Goal: Task Accomplishment & Management: Complete application form

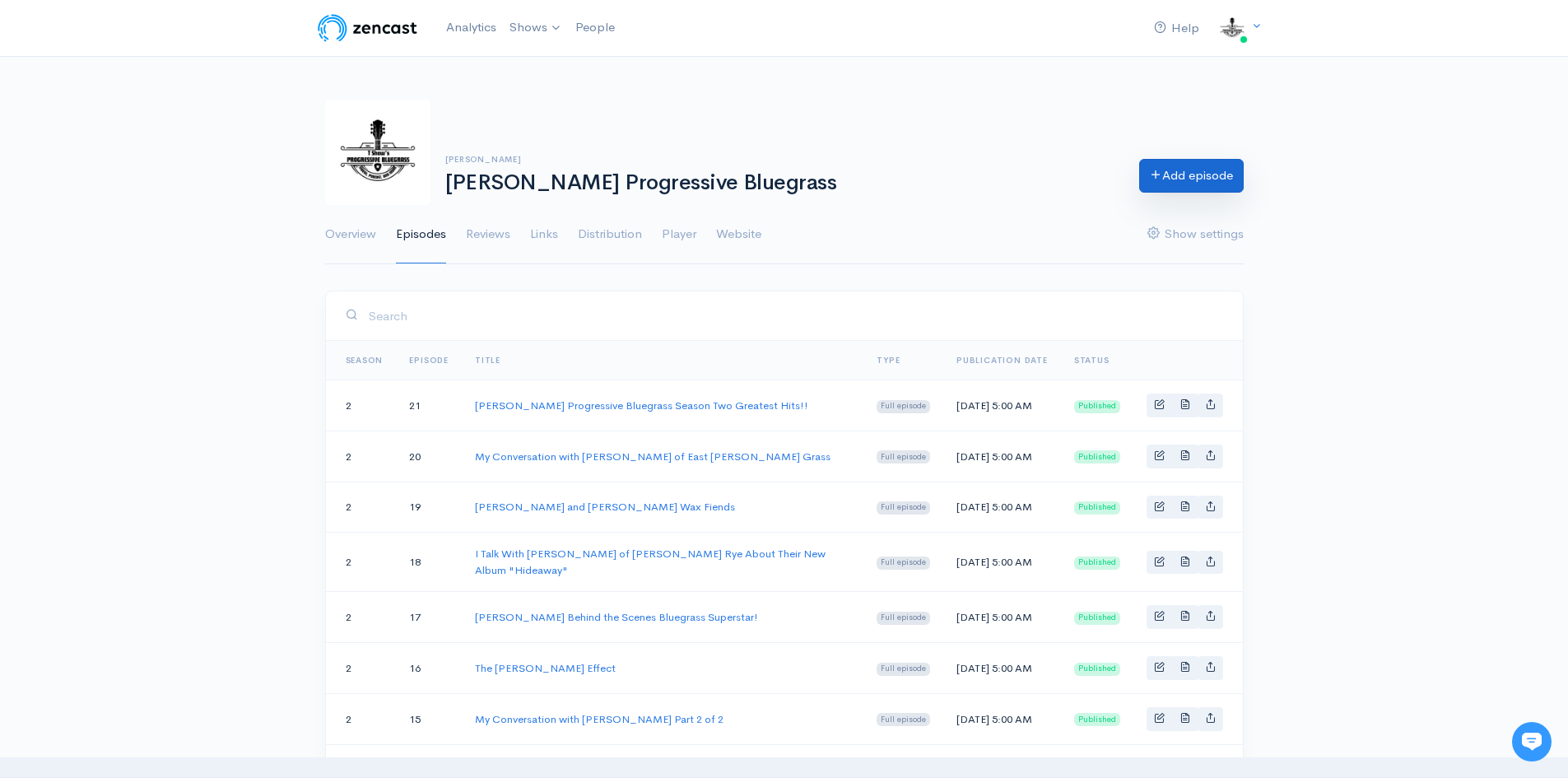
click at [1202, 181] on link "Add episode" at bounding box center [1192, 176] width 104 height 34
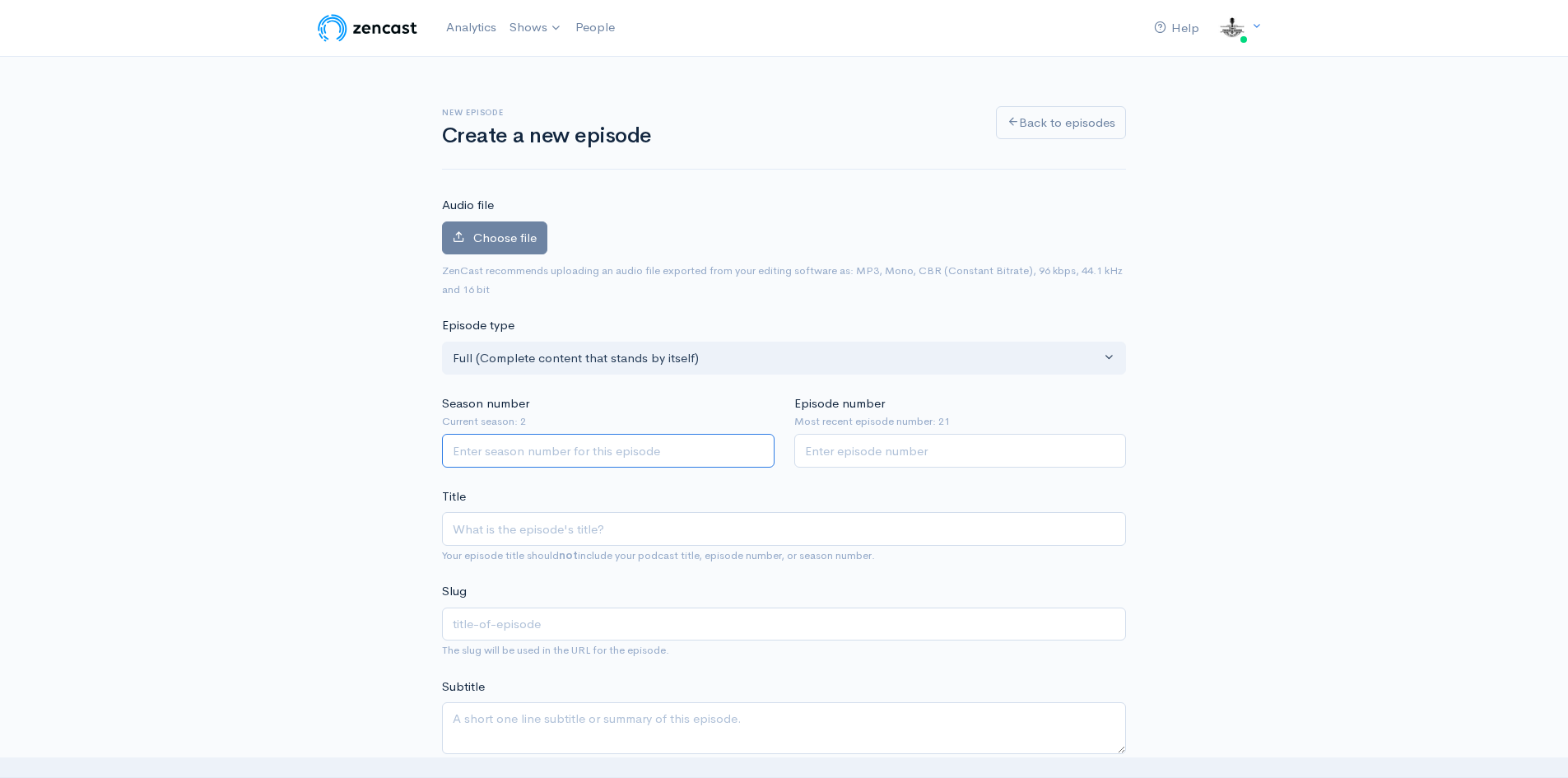
click at [638, 457] on input "Season number" at bounding box center [608, 451] width 333 height 34
type input "3"
click at [839, 450] on input "Episode number" at bounding box center [961, 451] width 333 height 34
type input "22"
click at [632, 534] on input "Title" at bounding box center [784, 530] width 684 height 34
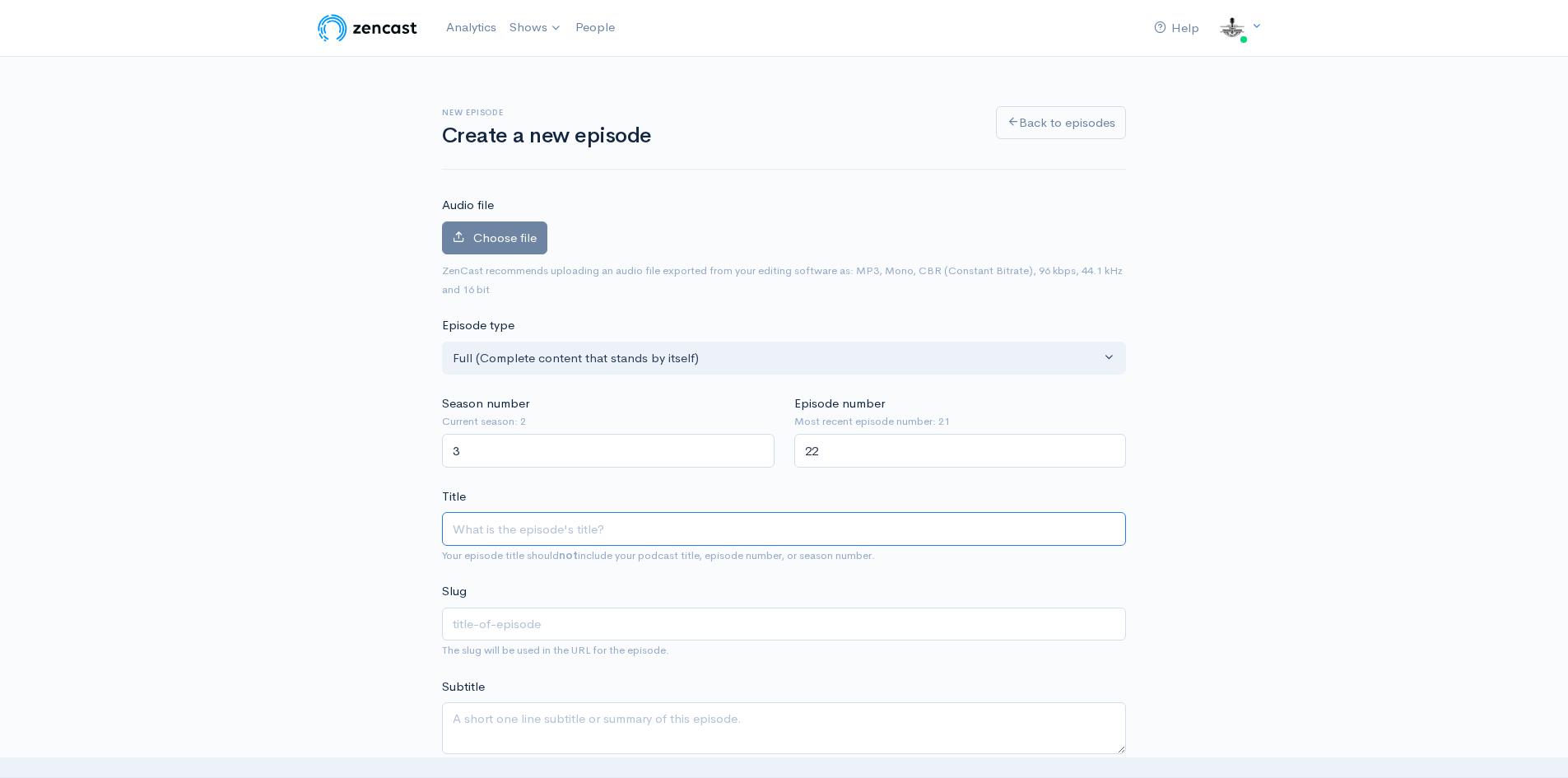
type input "I"
type input "i"
type input "I'm"
type input "im"
type input "I'm B"
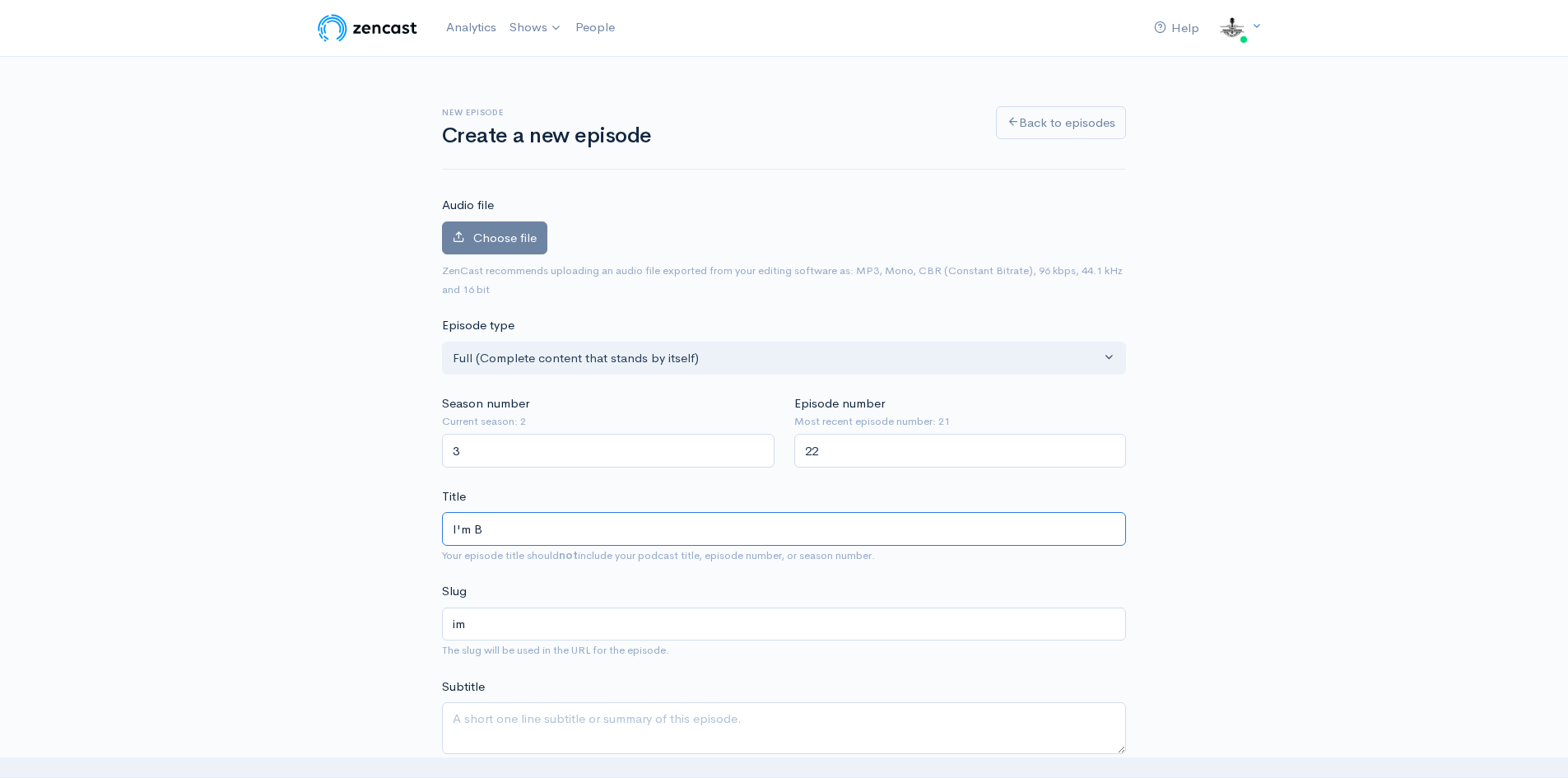
type input "im-b"
type input "I'm Ba"
type input "im-ba"
type input "I'm Bac"
type input "im-bac"
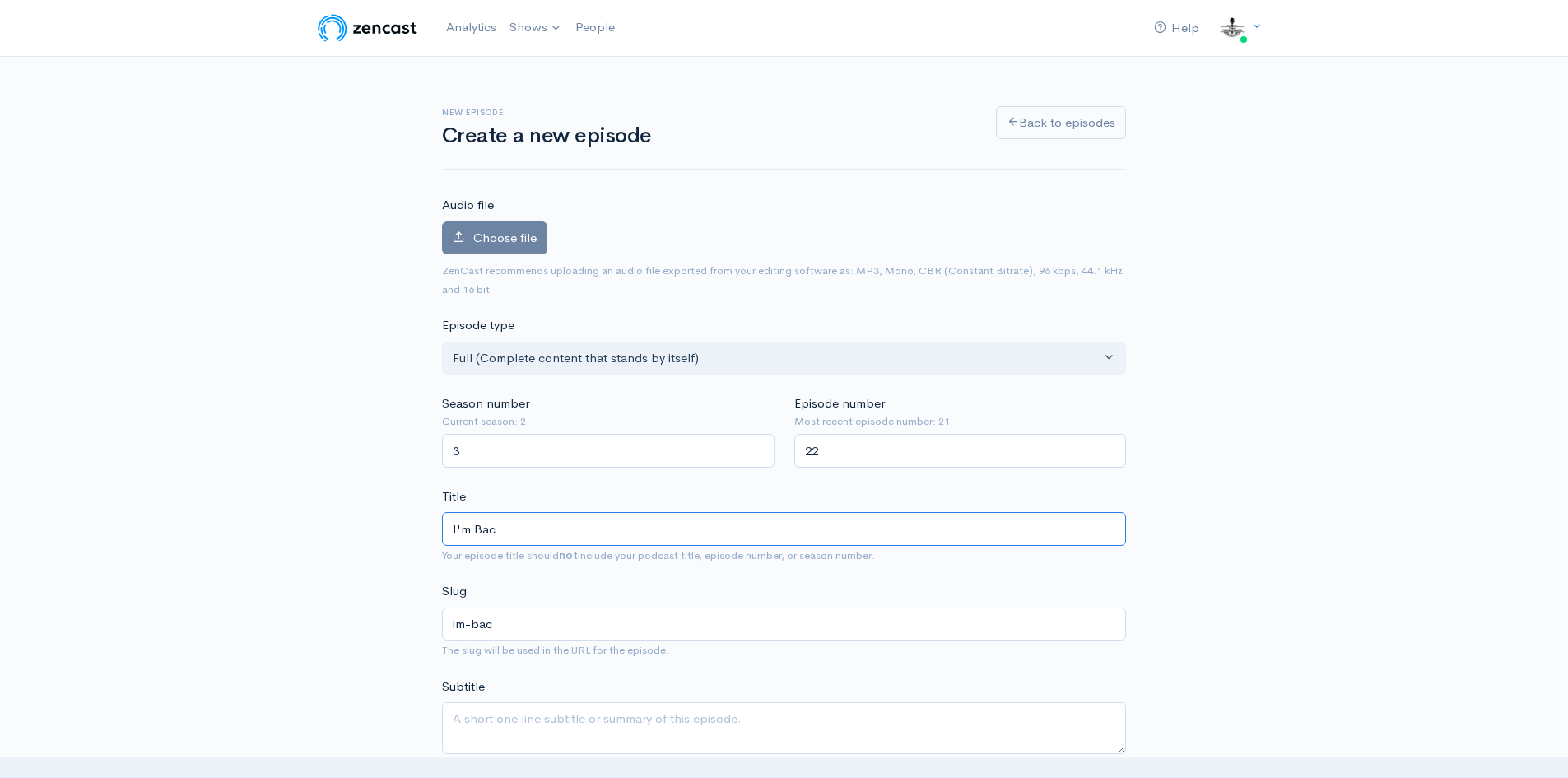
type input "I'm Back"
type input "im-back"
type input "I'm Back f"
type input "im-back-f"
type input "I'm Back for"
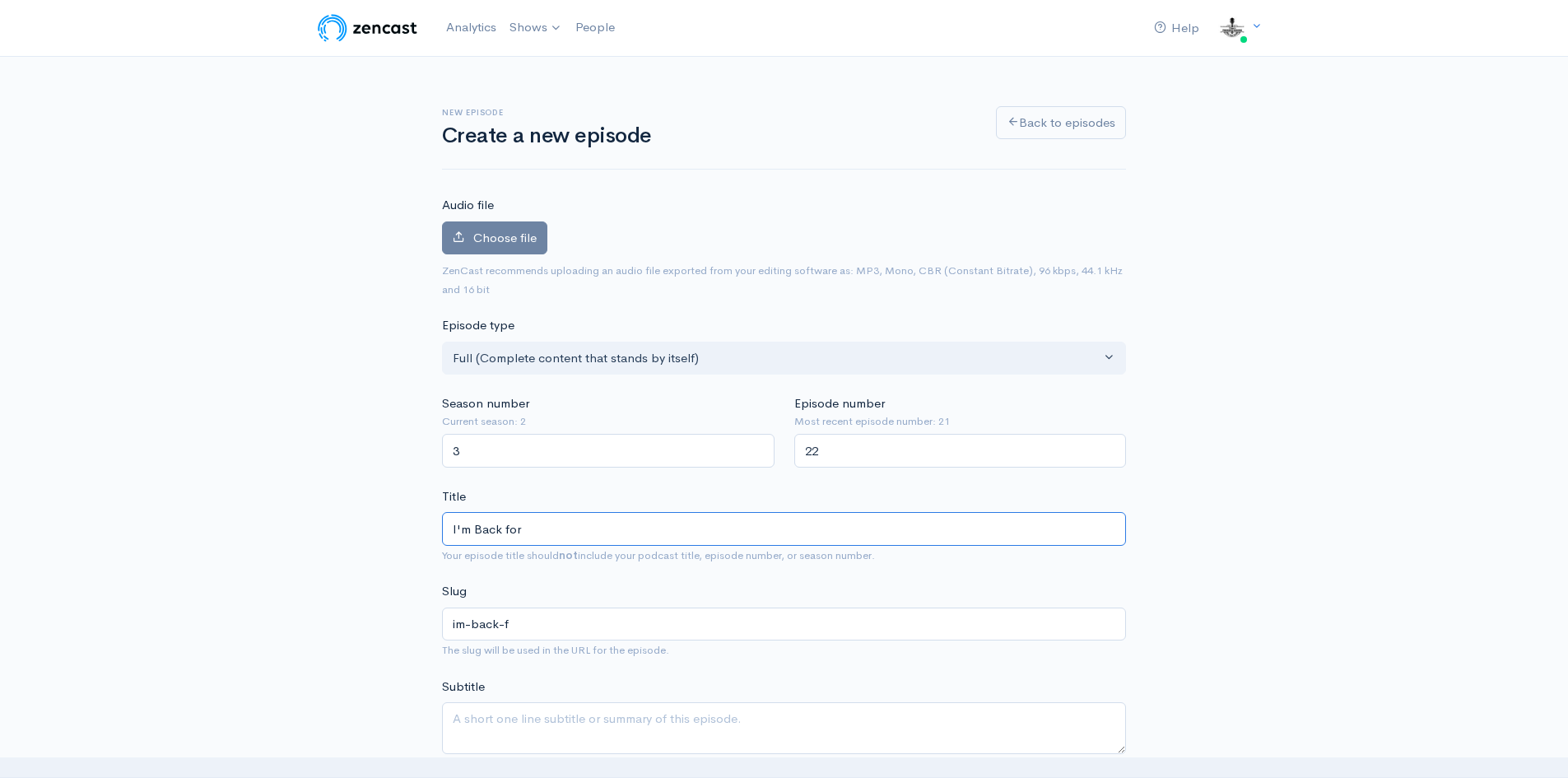
type input "im-back-for"
type input "I'm Back for S"
type input "im-back-for-s"
type input "I'm Back for Se"
type input "im-back-for-se"
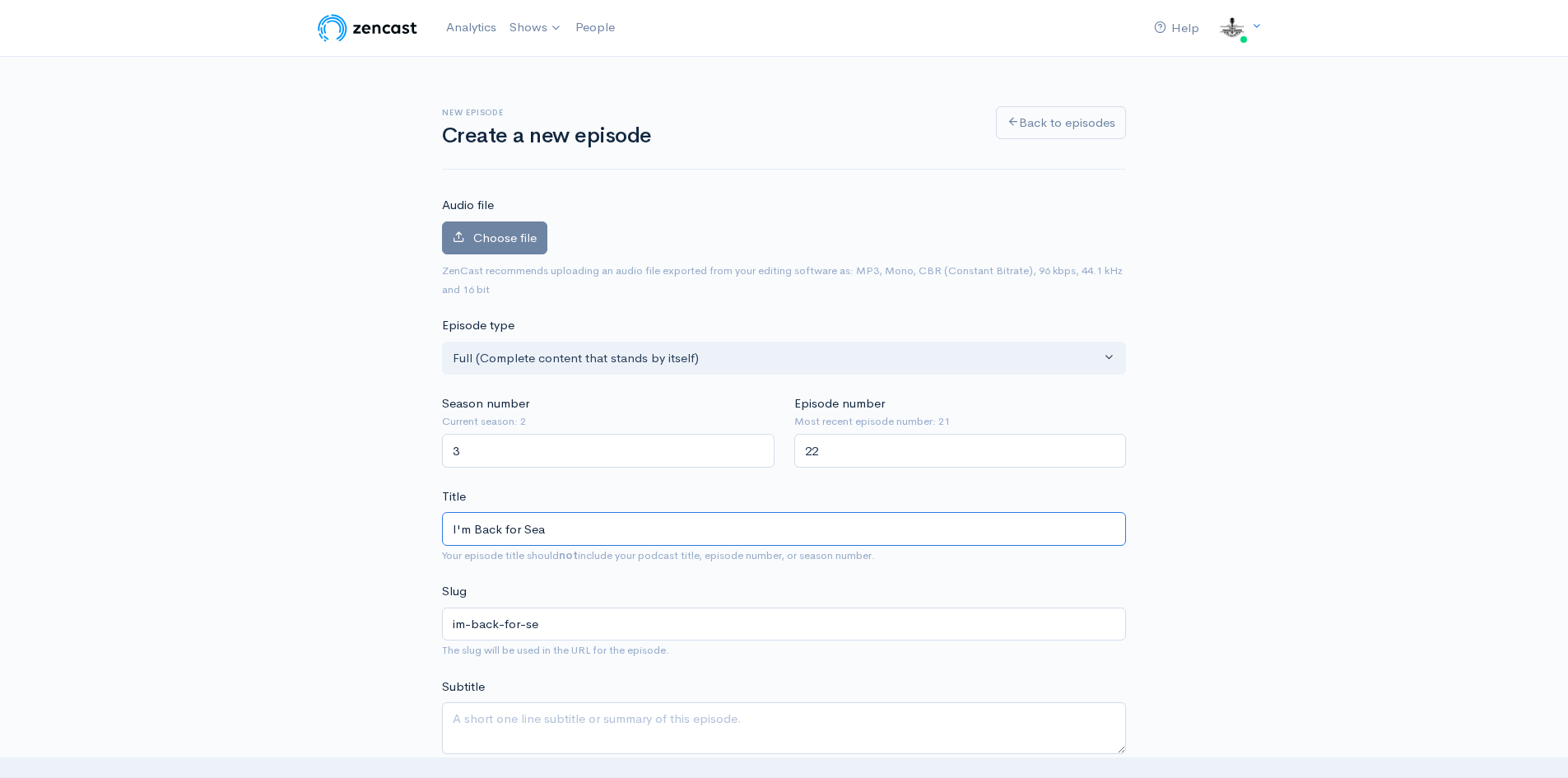
type input "I'm Back for Seas"
type input "im-back-for-seas"
type input "I'm Back for Seaso"
type input "im-back-for-seaso"
type input "I'm Back for Season"
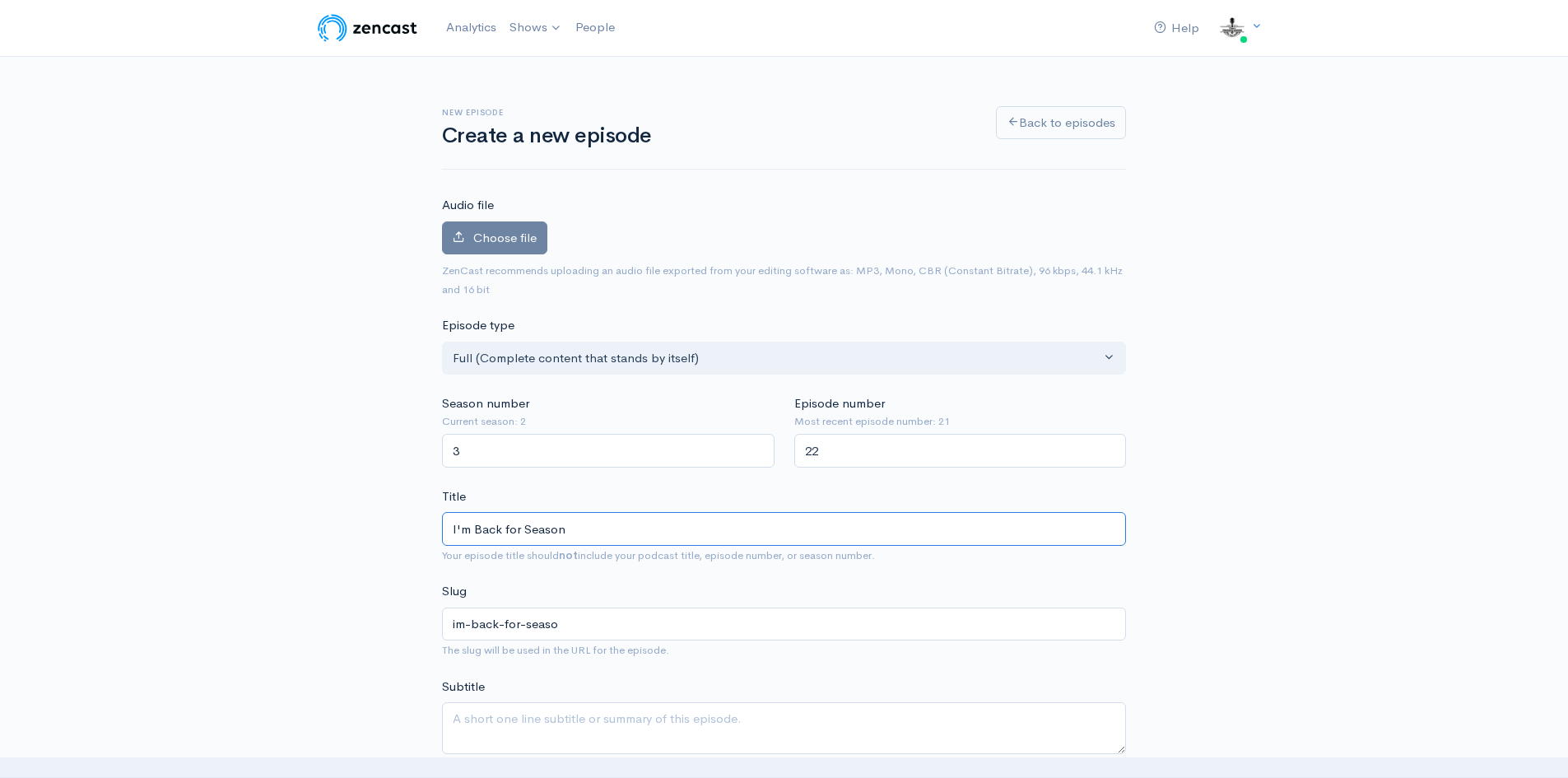
type input "im-back-for-season"
type input "I'm Back for Season 3"
type input "im-back-for-season-3"
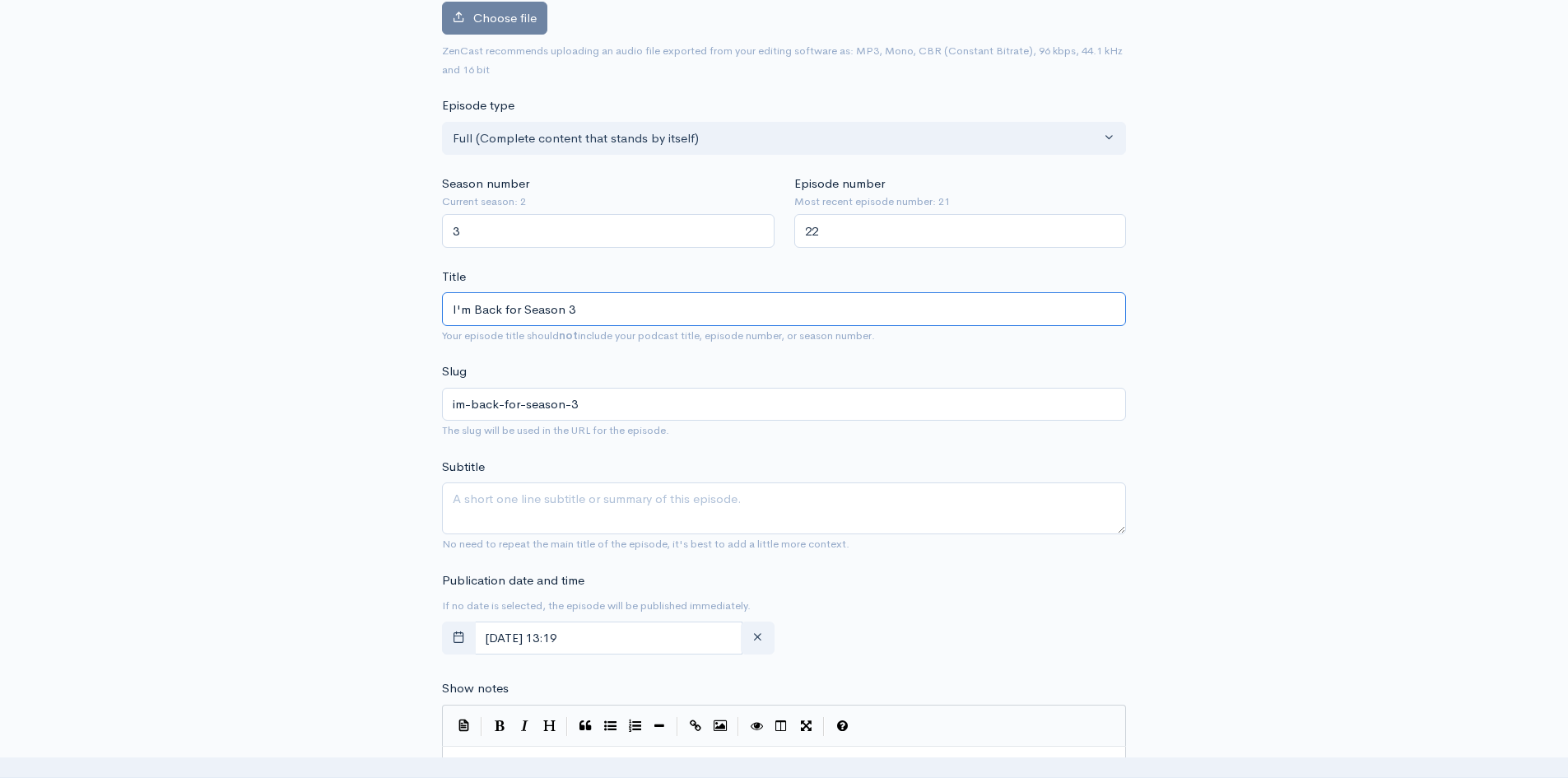
scroll to position [330, 0]
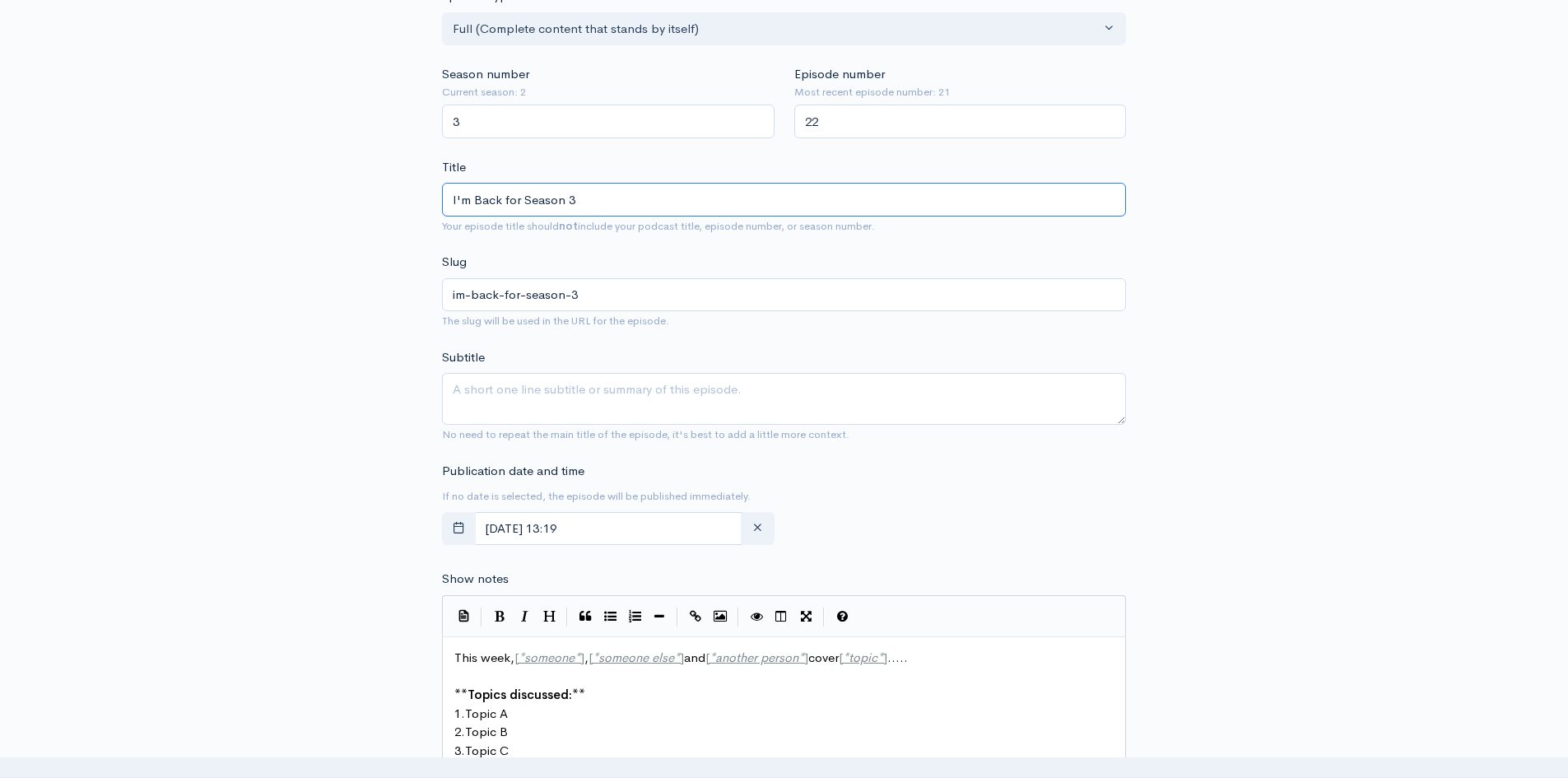
type input "I'm Back for Season 3"
click at [455, 400] on textarea "Subtitle" at bounding box center [784, 399] width 684 height 52
drag, startPoint x: 575, startPoint y: 392, endPoint x: 338, endPoint y: 433, distance: 240.5
click at [338, 433] on div "New episode Create a new episode Back to episodes Audio file Choose file 0 ZenC…" at bounding box center [784, 593] width 939 height 1732
paste textarea "’ve been up to these past few months."
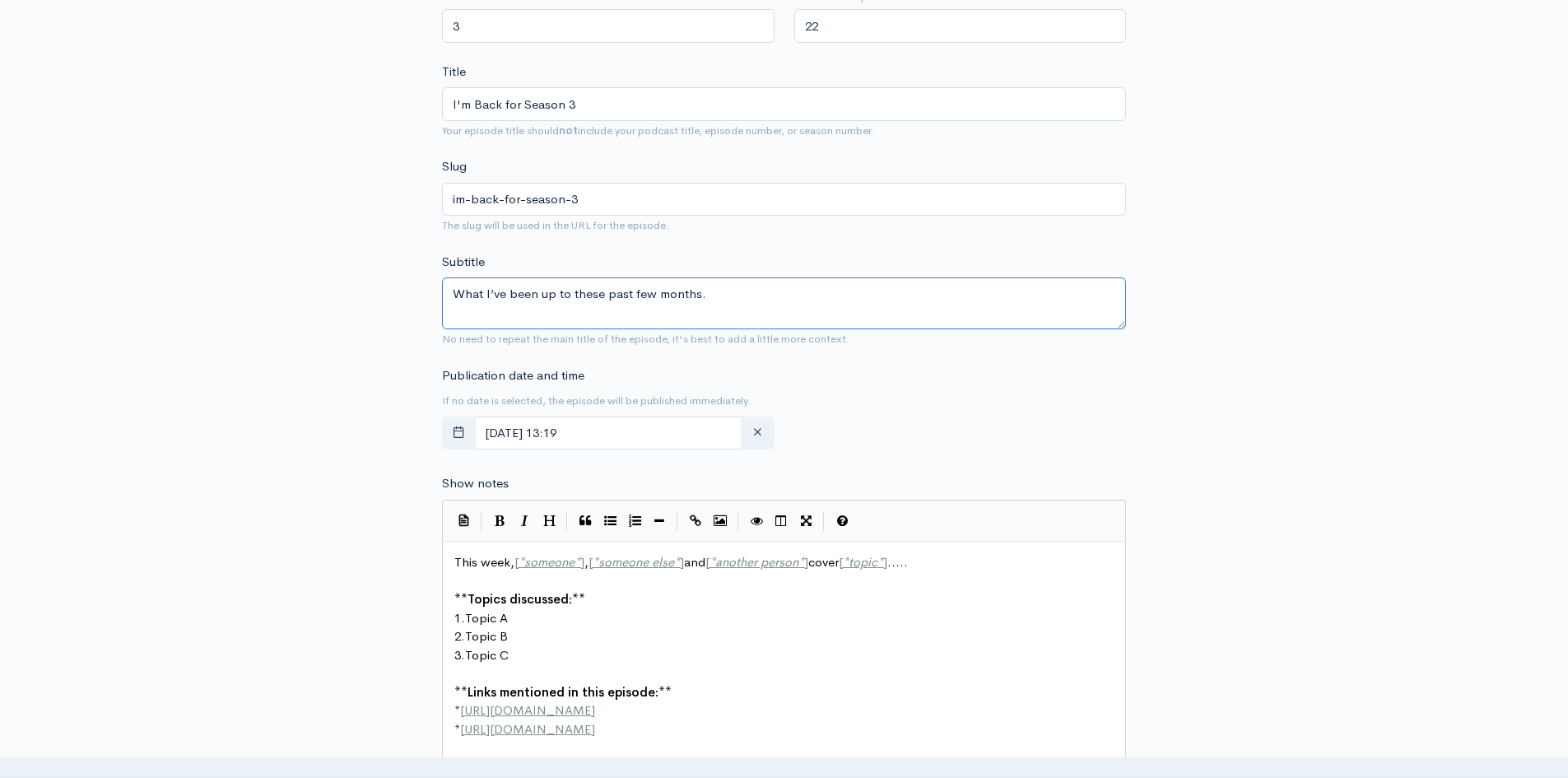
scroll to position [576, 0]
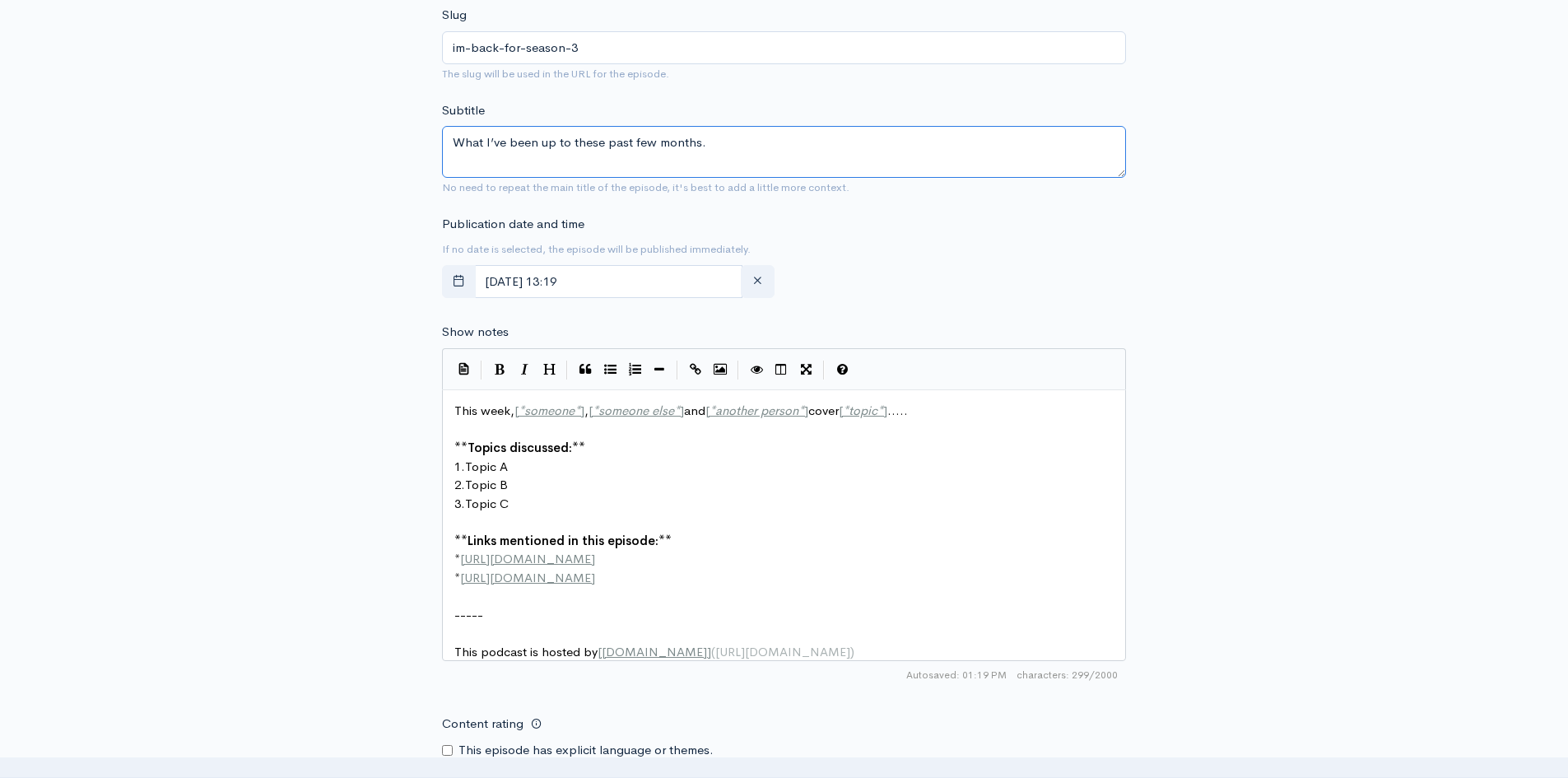
type textarea "What I’ve been up to these past few months."
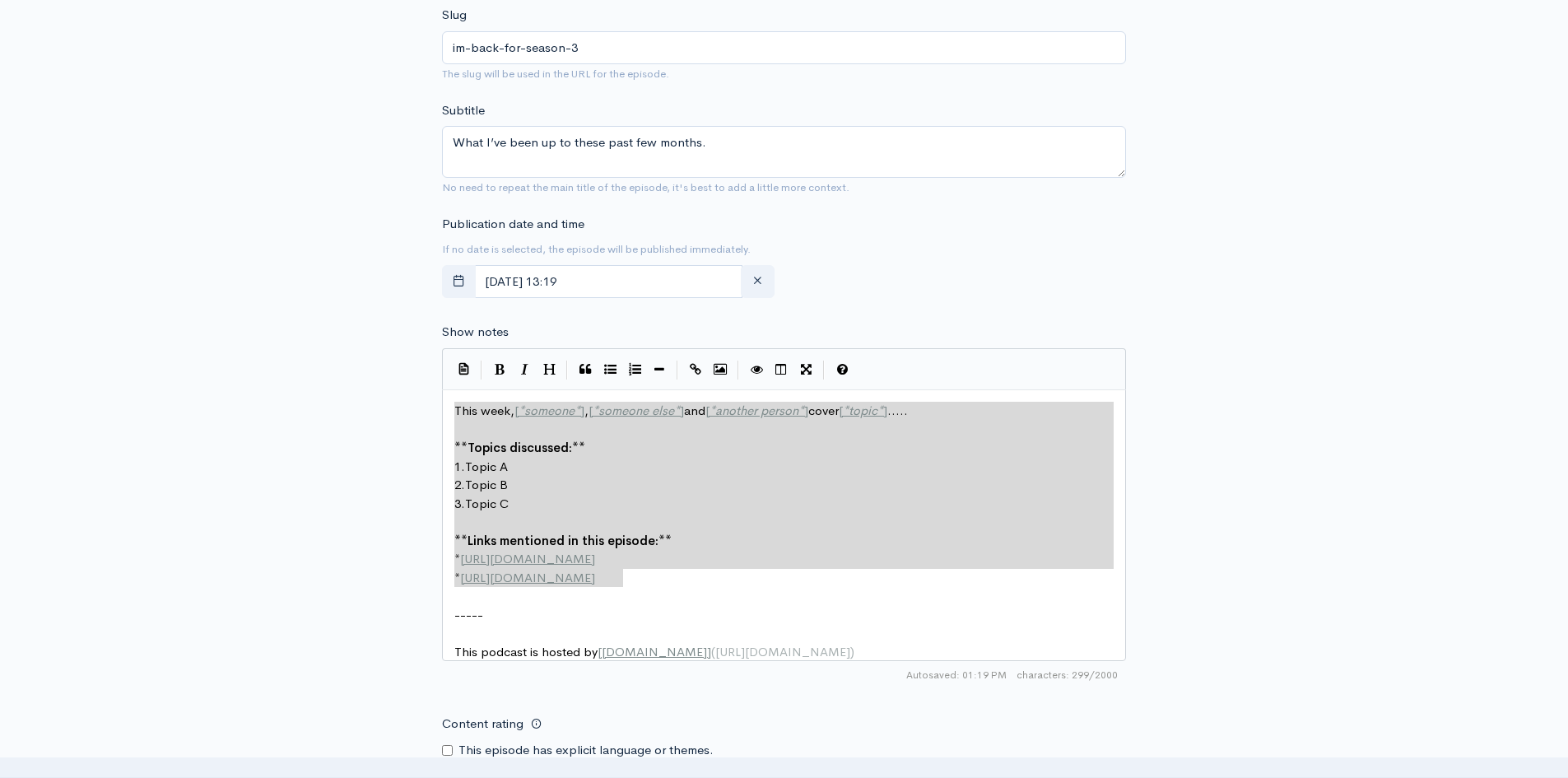
drag, startPoint x: 455, startPoint y: 408, endPoint x: 714, endPoint y: 574, distance: 307.6
type textarea "​This week, [*someone*], [*someone else*] and [*another person*] cover [*topic*…"
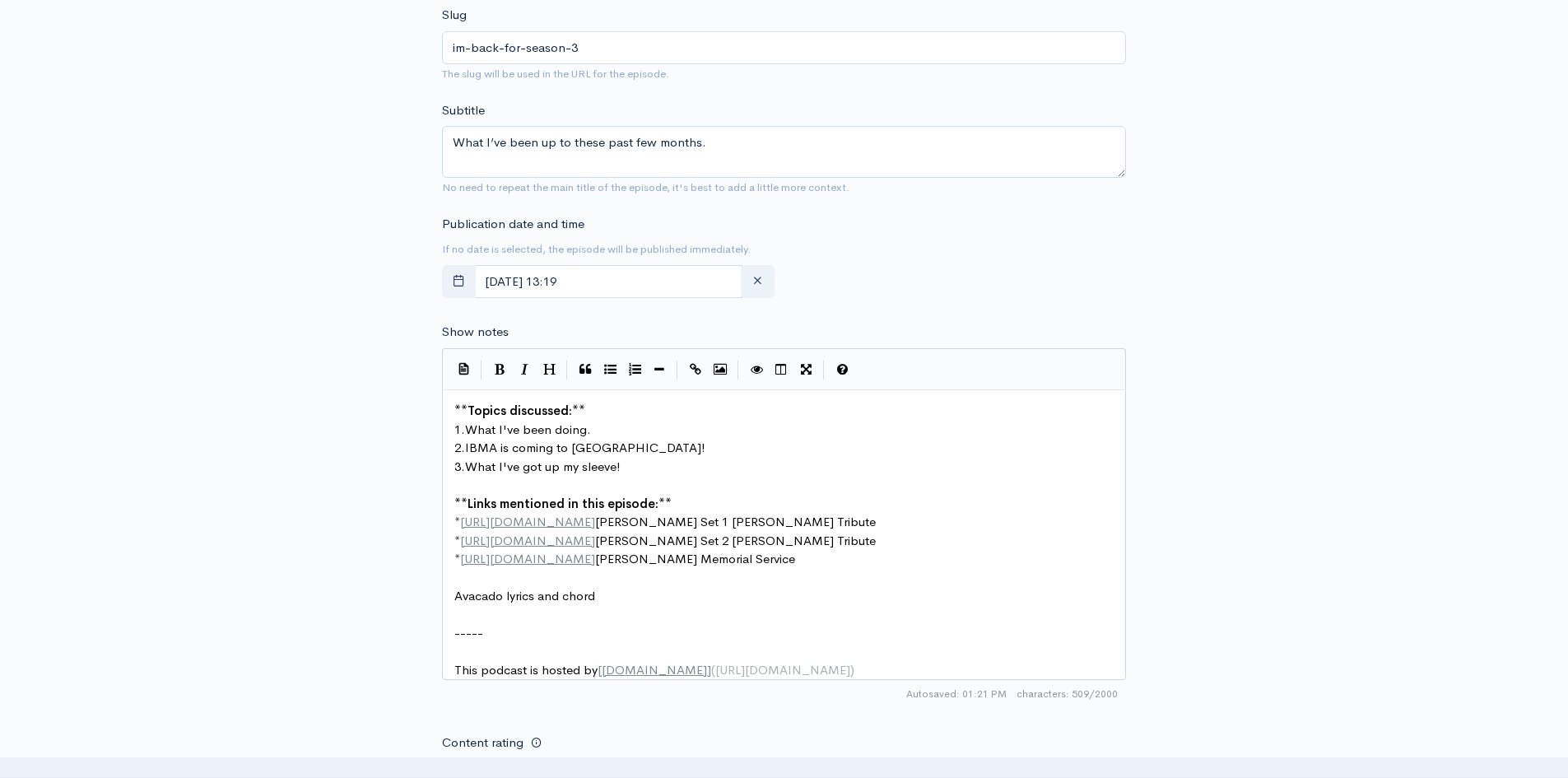
scroll to position [6, 145]
type textarea "Avacado lyrics and chords"
click at [466, 614] on pre "​" at bounding box center [790, 616] width 678 height 19
type textarea "​"
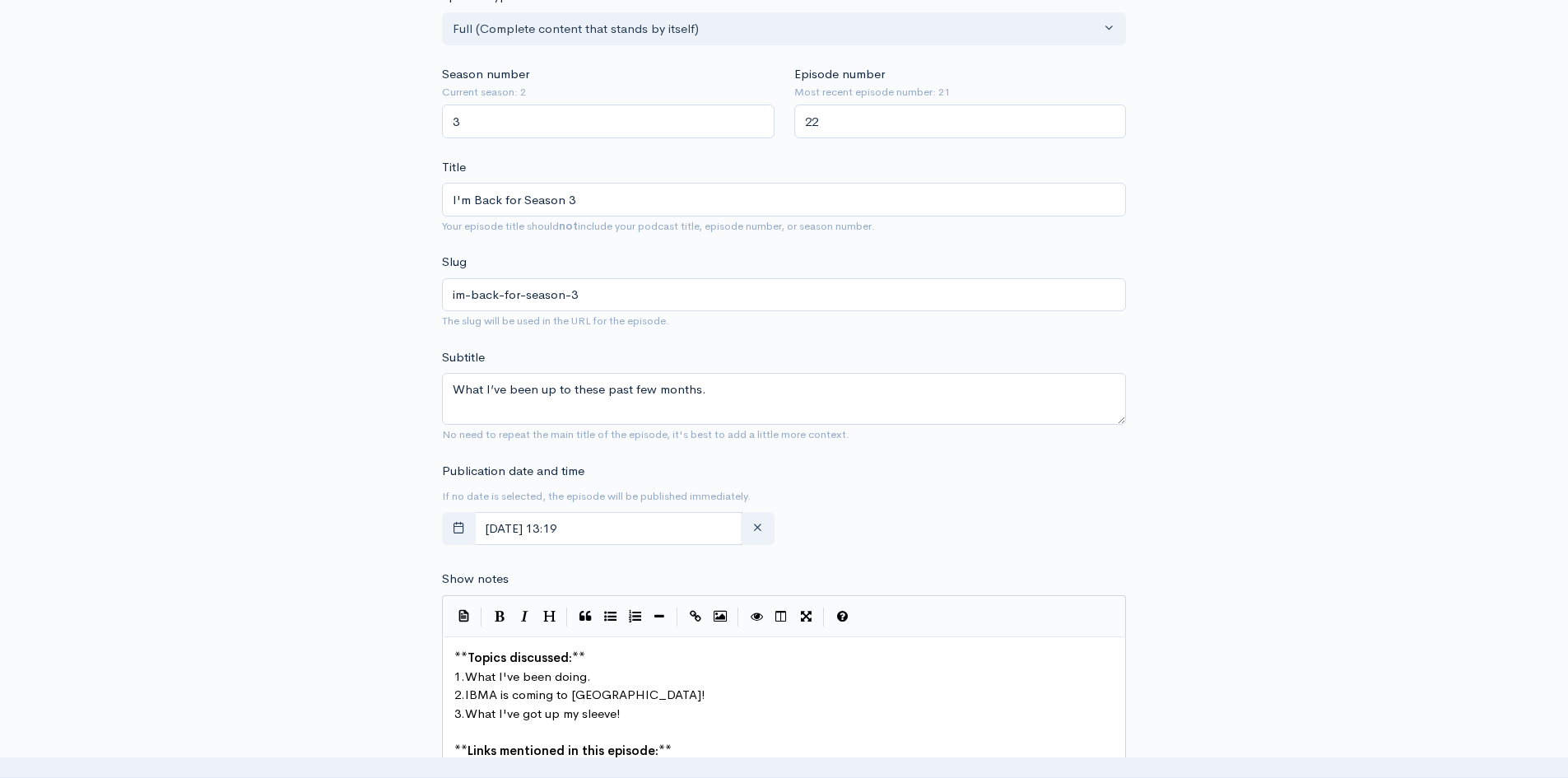
scroll to position [0, 0]
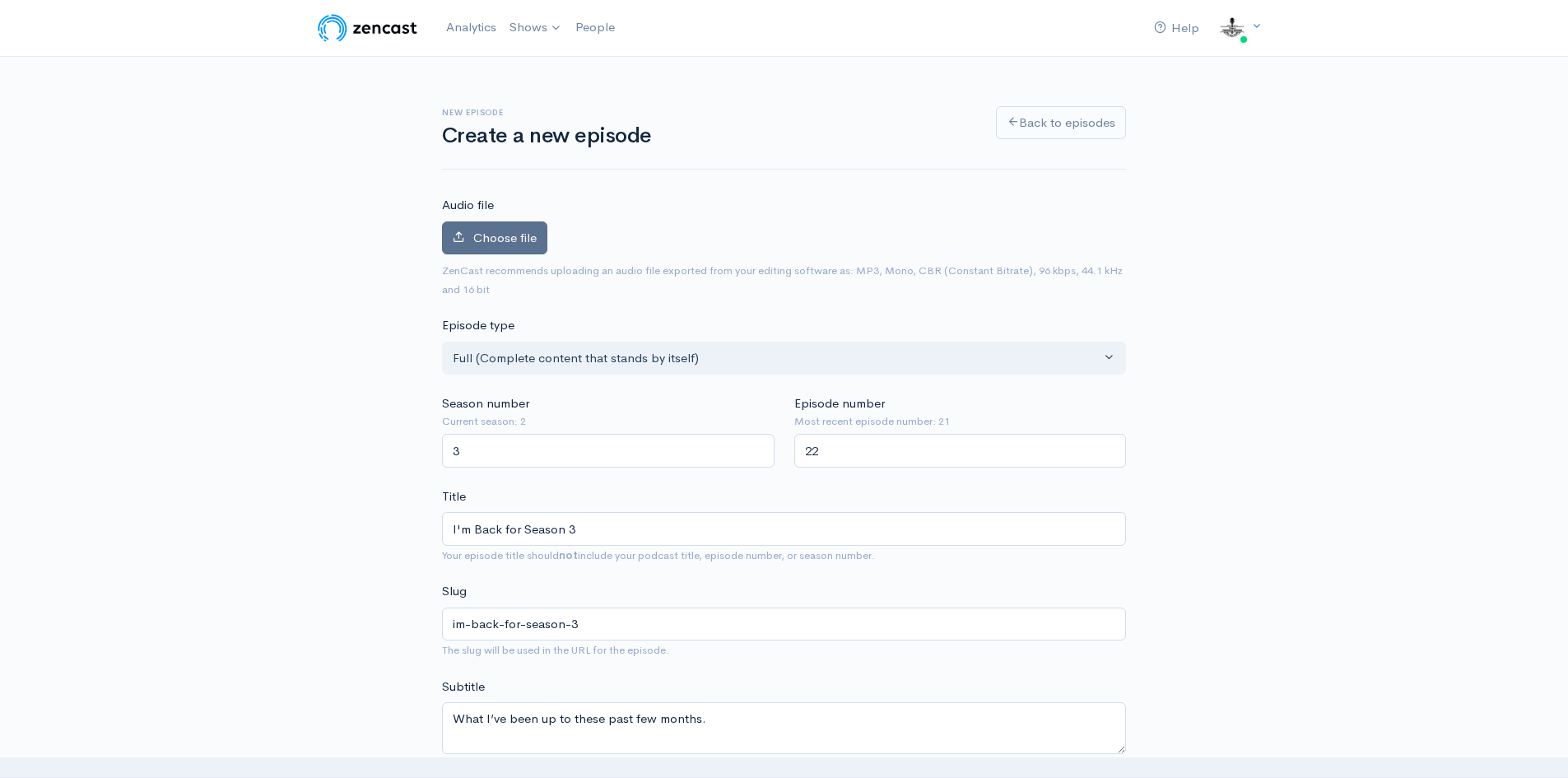
click at [514, 237] on span "Choose file" at bounding box center [505, 237] width 63 height 16
click at [0, 0] on input "Choose file" at bounding box center [0, 0] width 0 height 0
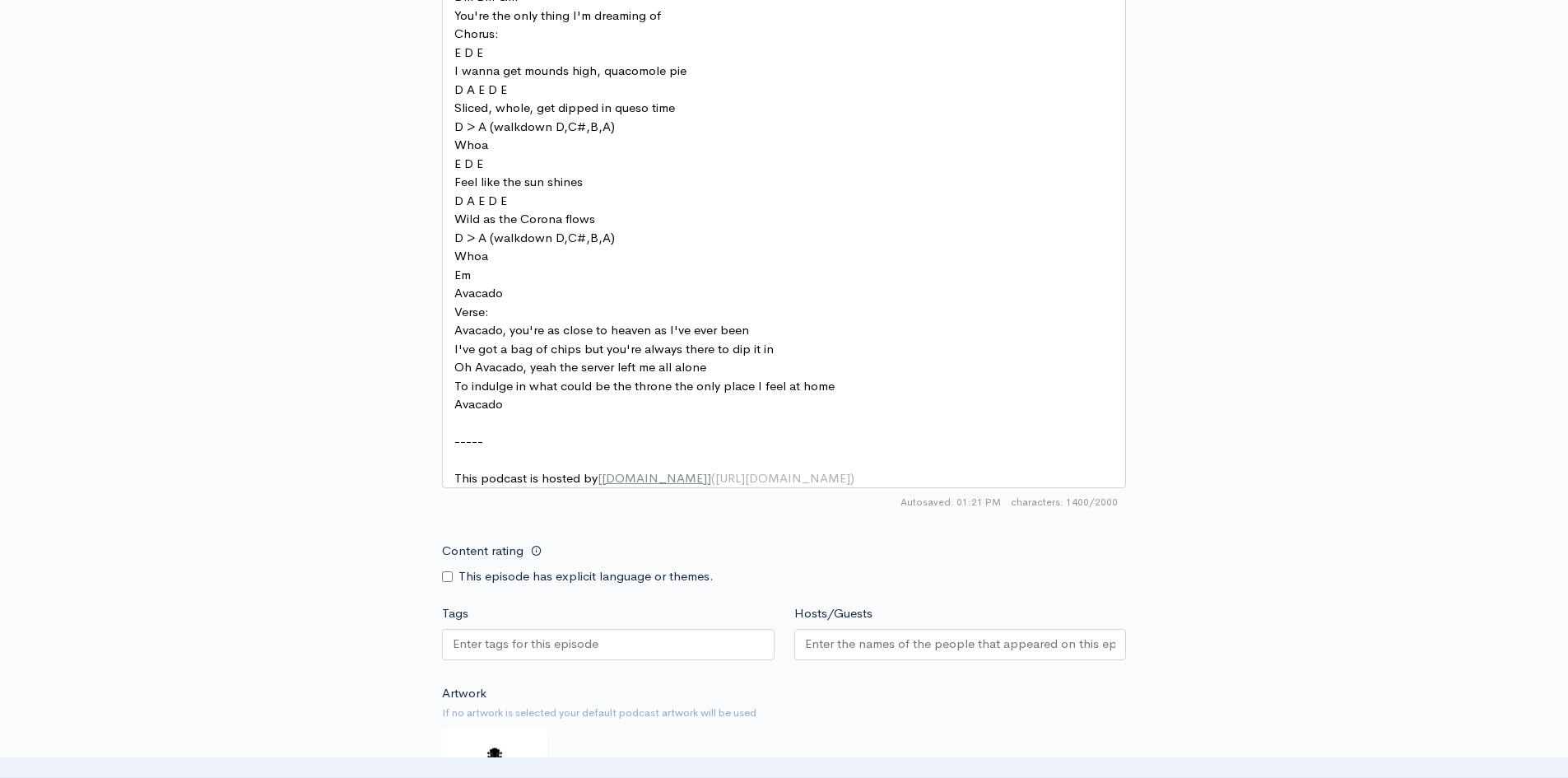
scroll to position [1812, 0]
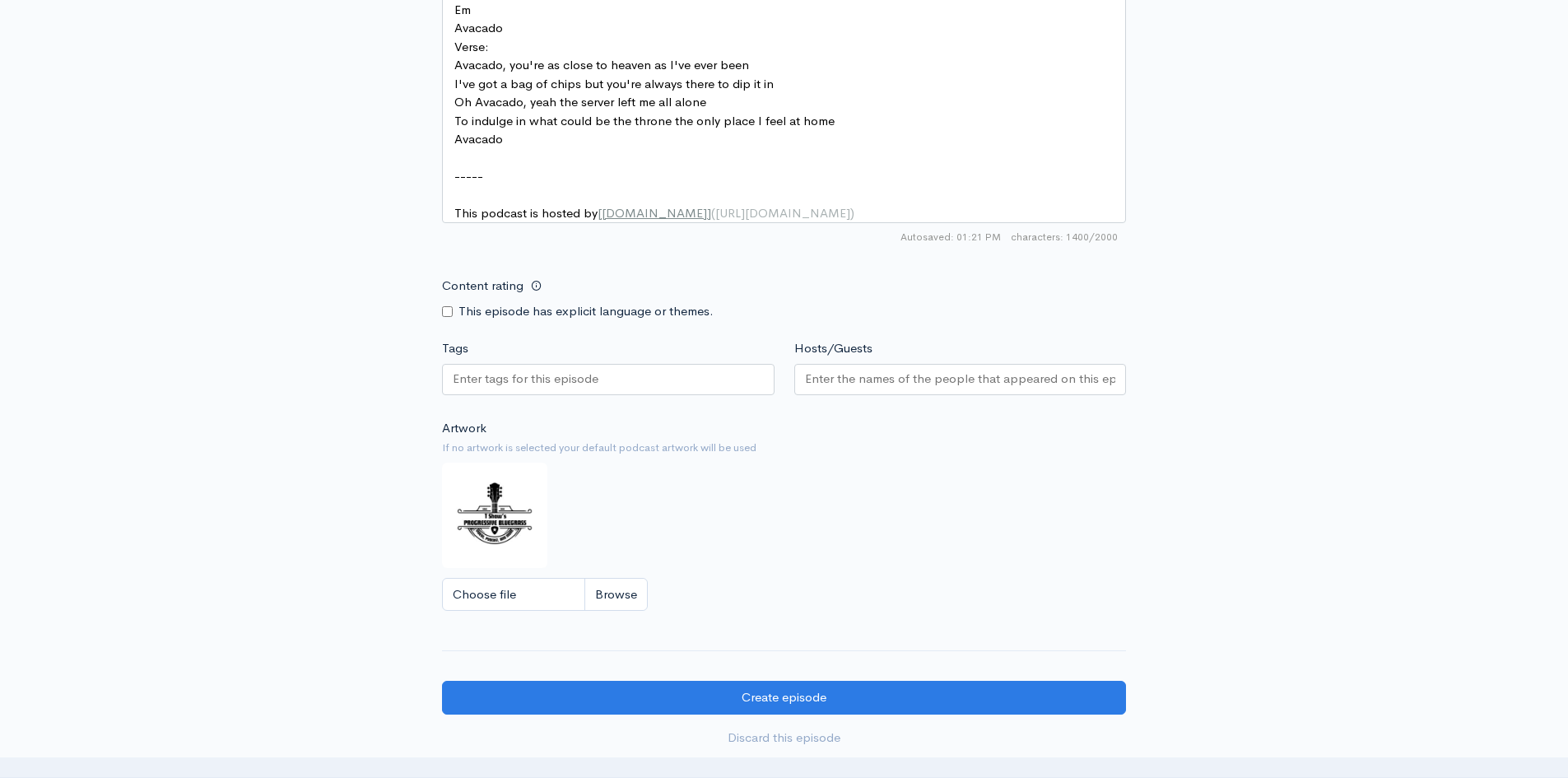
click at [550, 389] on input "Tags" at bounding box center [527, 379] width 148 height 19
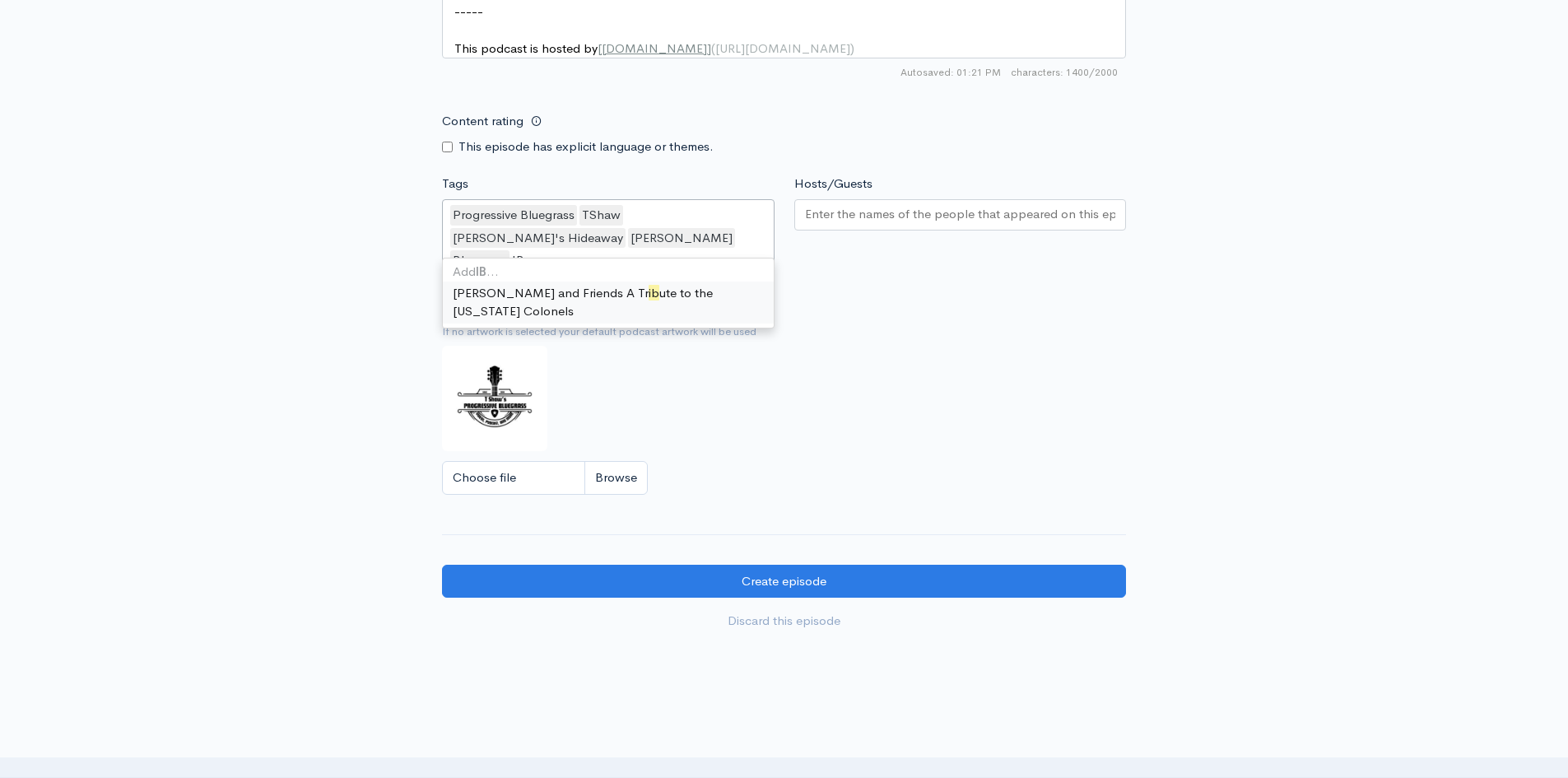
scroll to position [0, 0]
type input "IBMA"
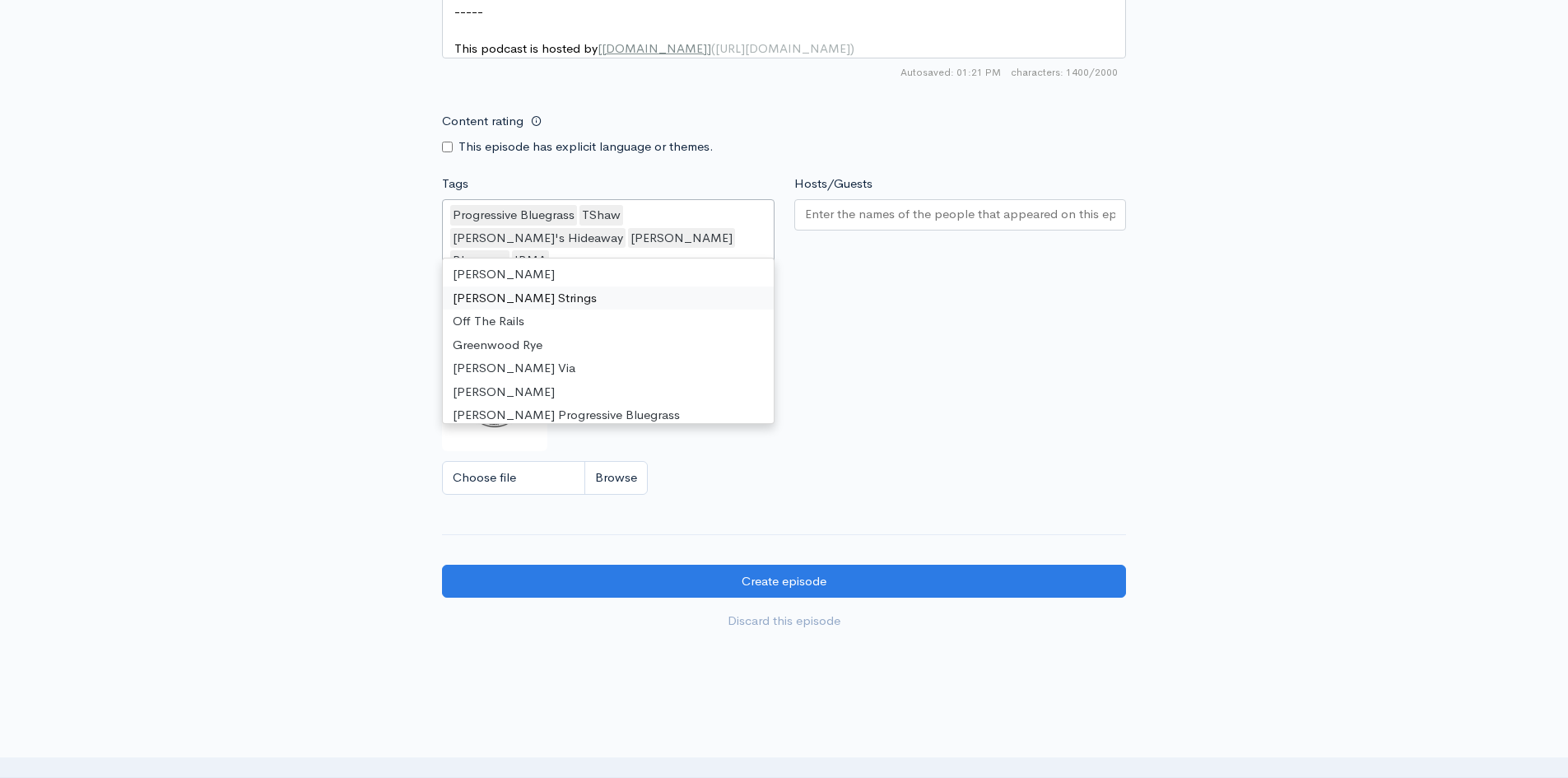
click at [808, 208] on div "Hosts/Guests" at bounding box center [961, 229] width 352 height 110
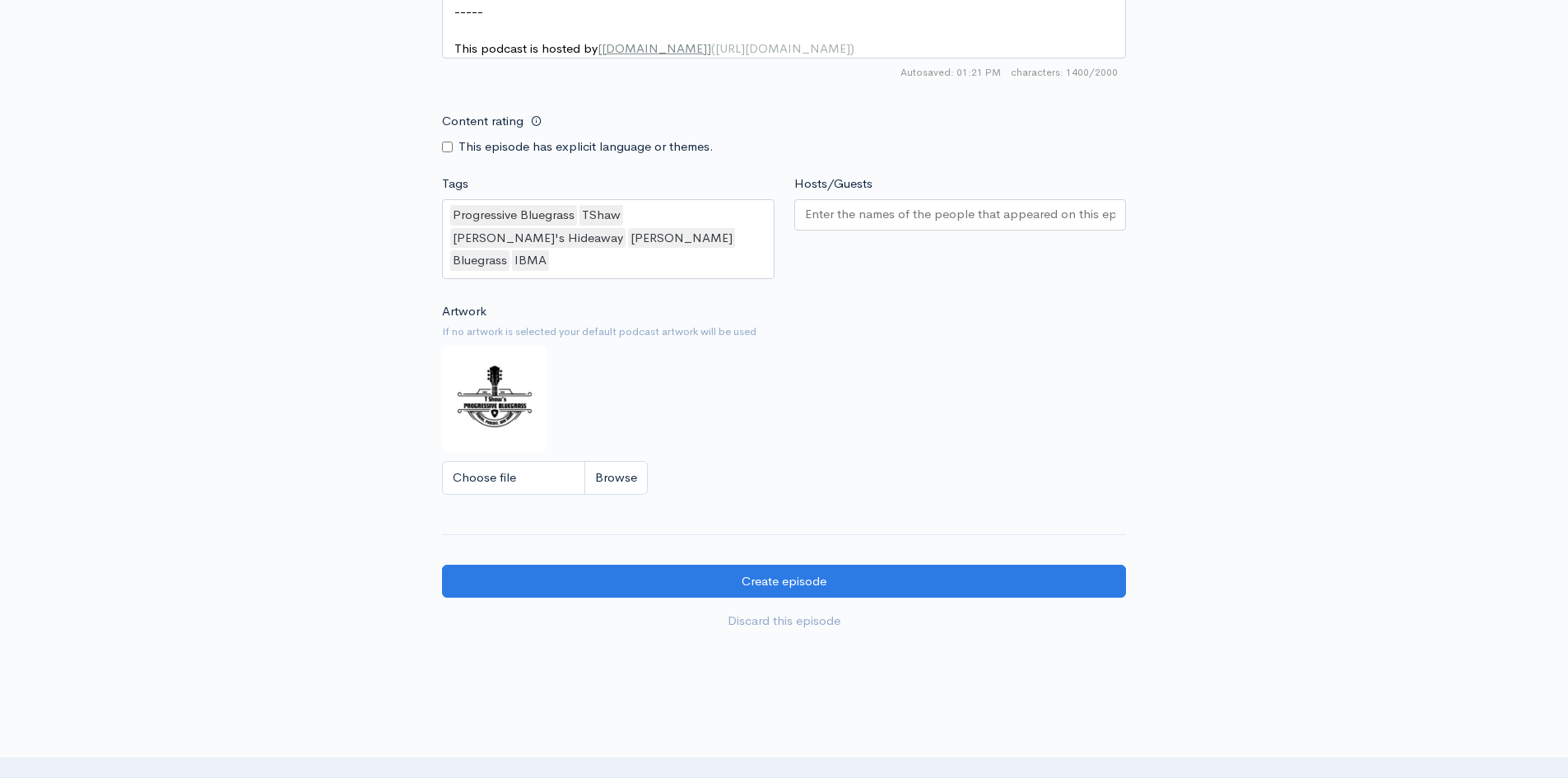
click at [814, 223] on input "Hosts/Guests" at bounding box center [961, 214] width 311 height 19
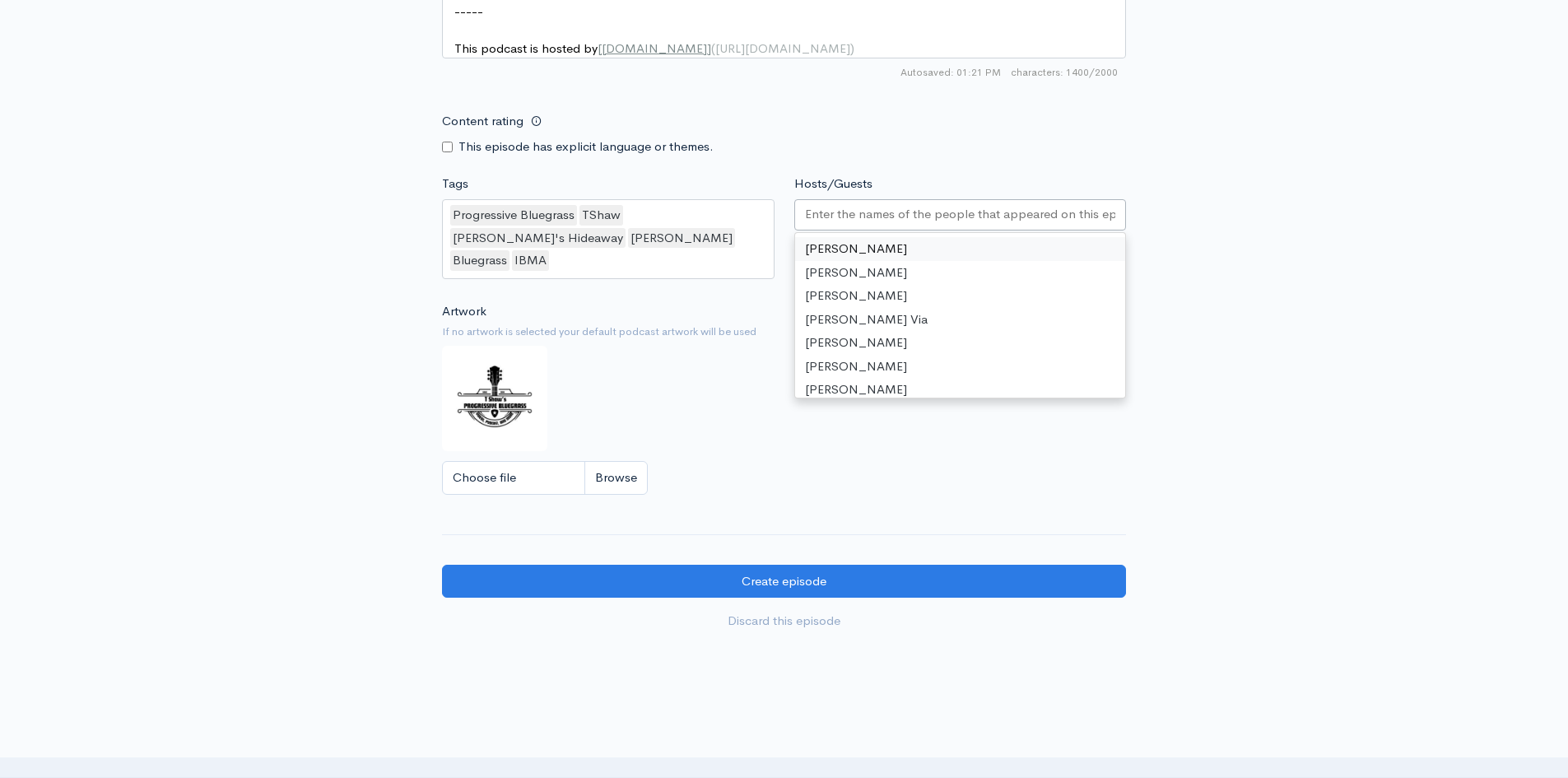
drag, startPoint x: 909, startPoint y: 262, endPoint x: 932, endPoint y: 269, distance: 24.0
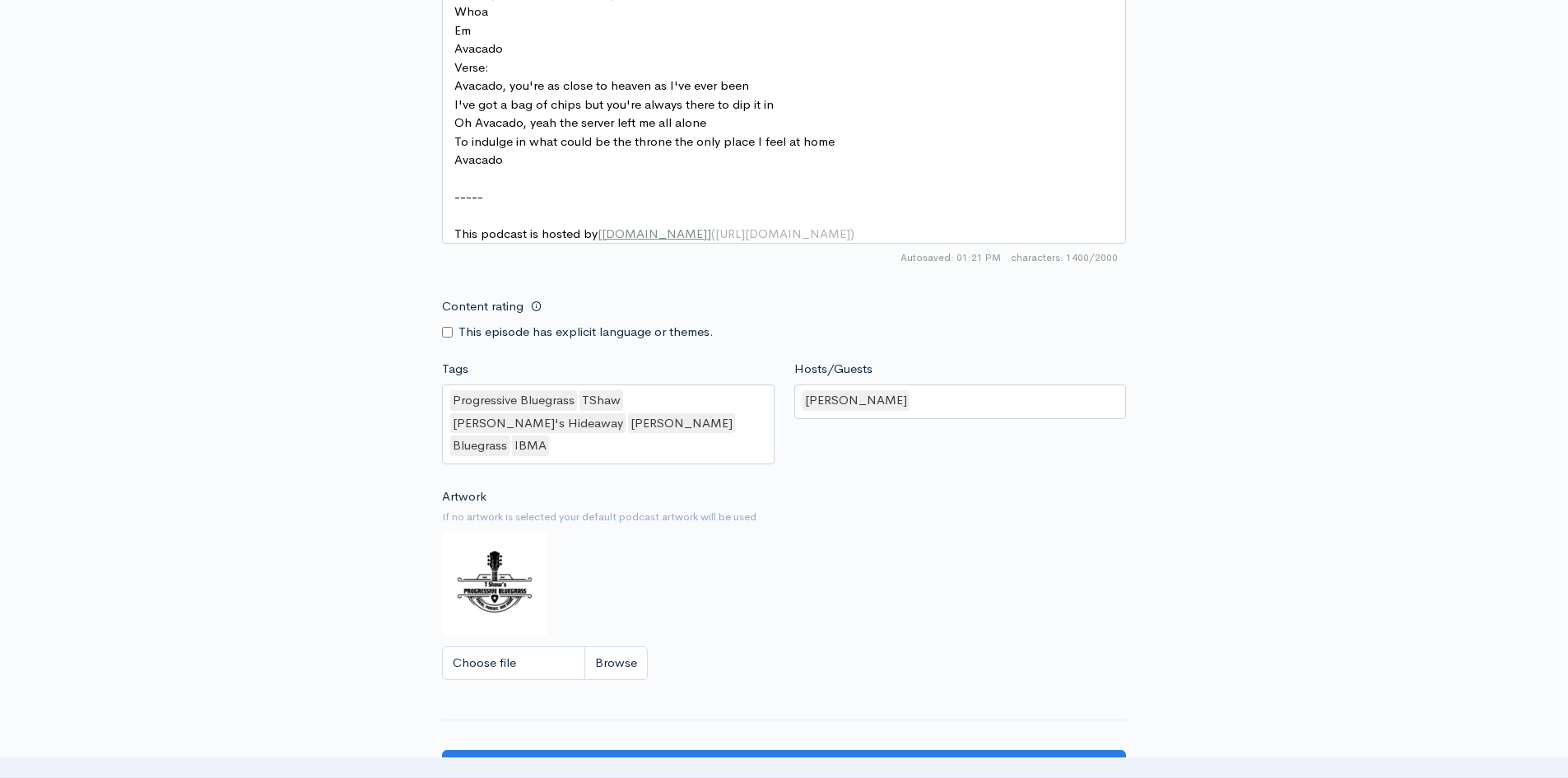
scroll to position [2058, 0]
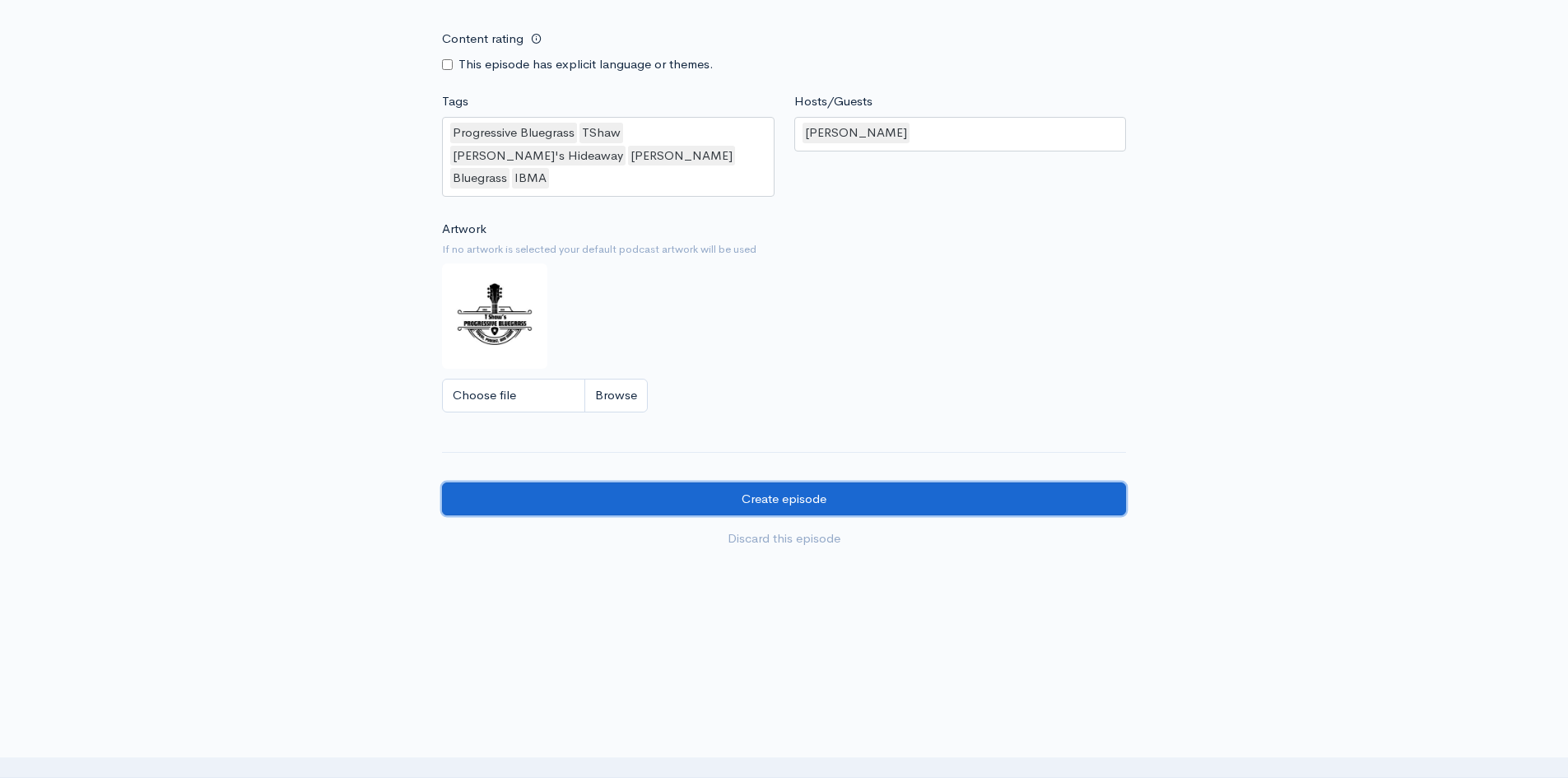
click at [774, 489] on input "Create episode" at bounding box center [784, 499] width 684 height 34
